Goal: Task Accomplishment & Management: Manage account settings

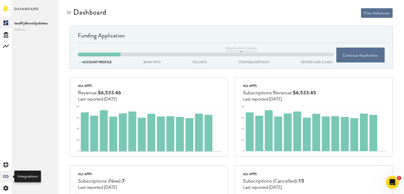
click at [7, 176] on icon "Created with Sketch." at bounding box center [5, 176] width 5 height 3
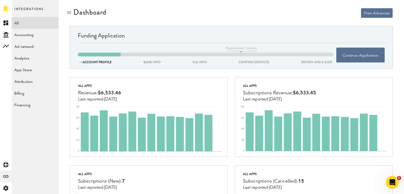
click at [17, 24] on link "All" at bounding box center [35, 23] width 47 height 12
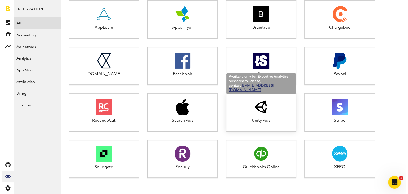
scroll to position [225, 0]
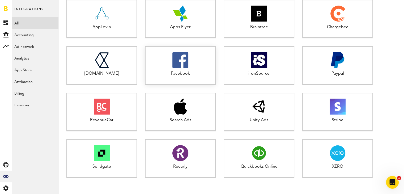
click at [175, 62] on img at bounding box center [180, 60] width 16 height 16
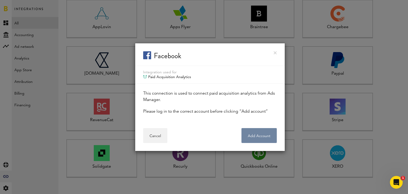
click at [262, 136] on button "Add Account" at bounding box center [258, 135] width 35 height 15
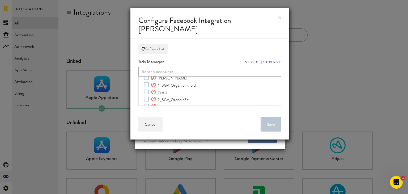
scroll to position [48, 0]
click at [145, 89] on label "Test 2" at bounding box center [155, 92] width 23 height 6
checkbox input "true"
click at [269, 122] on button "Save" at bounding box center [270, 124] width 21 height 15
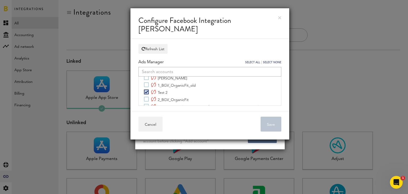
click at [280, 16] on link at bounding box center [279, 17] width 3 height 3
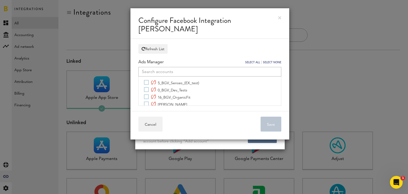
click at [280, 16] on link at bounding box center [279, 17] width 3 height 3
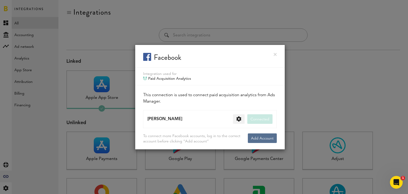
click at [275, 54] on link at bounding box center [274, 54] width 3 height 3
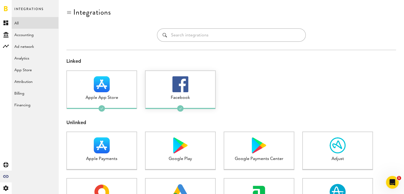
click at [183, 98] on div "Facebook" at bounding box center [180, 98] width 70 height 6
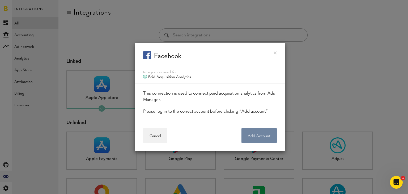
click at [262, 132] on button "Add Account" at bounding box center [258, 135] width 35 height 15
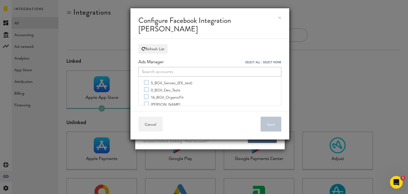
click at [145, 89] on label "0_BGV_Dev_Tests" at bounding box center [162, 89] width 36 height 6
checkbox input "true"
click at [266, 127] on button "Save" at bounding box center [270, 124] width 21 height 15
click at [279, 16] on link at bounding box center [279, 17] width 3 height 3
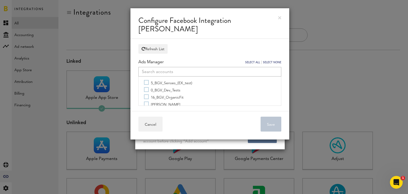
click at [279, 16] on link at bounding box center [279, 17] width 3 height 3
